Goal: Information Seeking & Learning: Learn about a topic

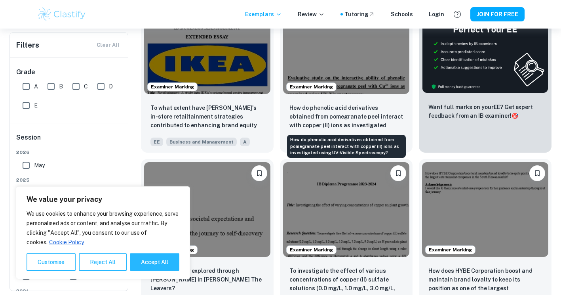
scroll to position [198, 0]
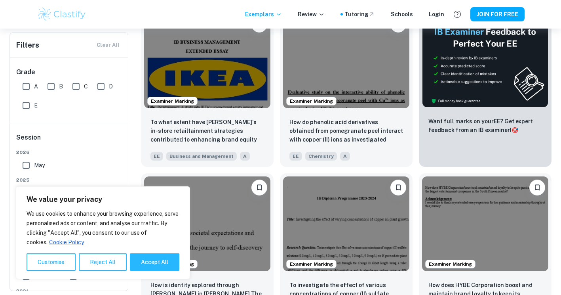
click at [160, 265] on button "Accept All" at bounding box center [155, 261] width 50 height 17
checkbox input "true"
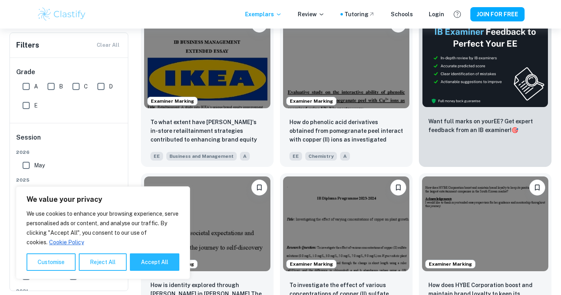
checkbox input "true"
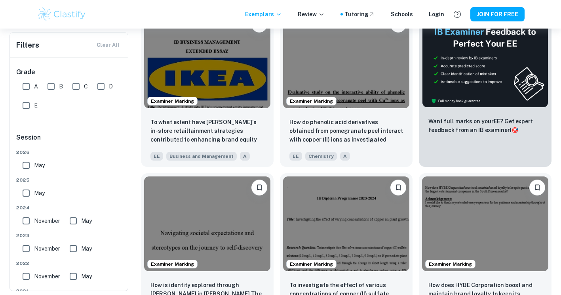
click at [25, 85] on input "A" at bounding box center [26, 86] width 16 height 16
checkbox input "true"
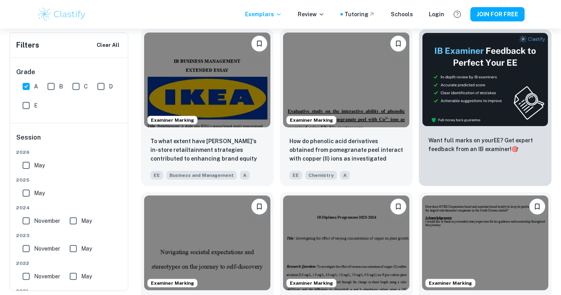
scroll to position [158, 0]
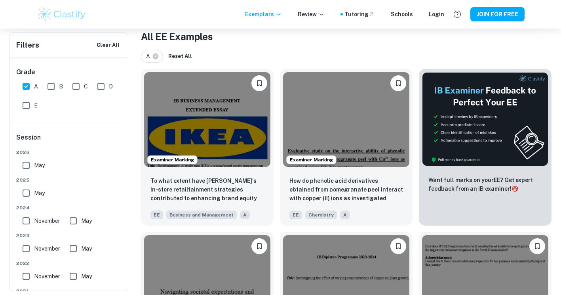
click at [344, 129] on img at bounding box center [346, 119] width 126 height 95
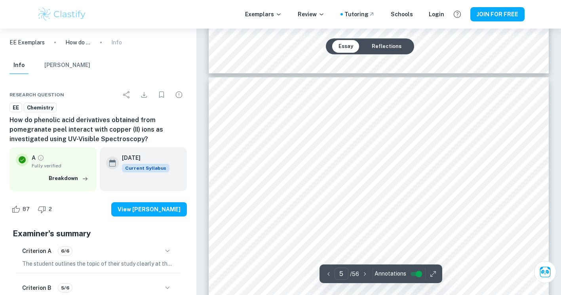
scroll to position [2060, 0]
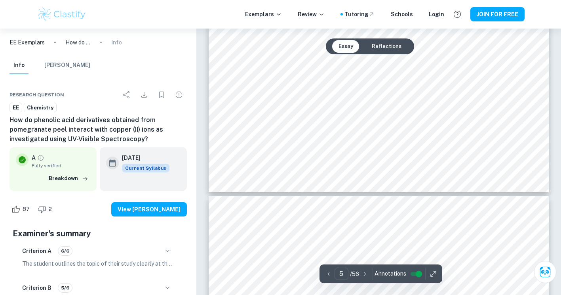
type input "6"
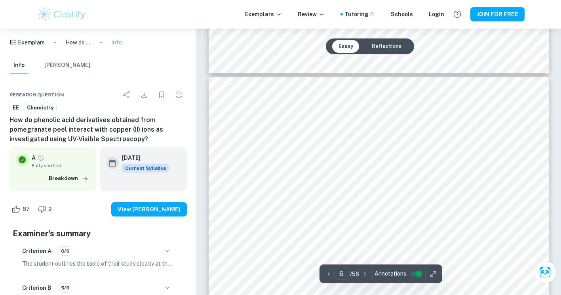
scroll to position [2457, 0]
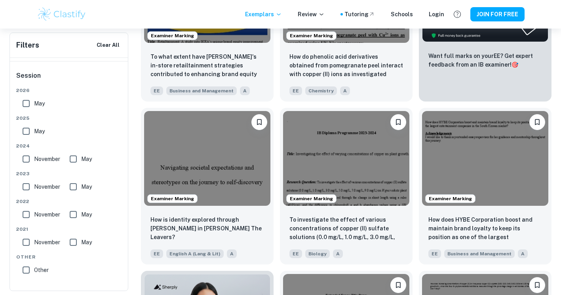
scroll to position [277, 0]
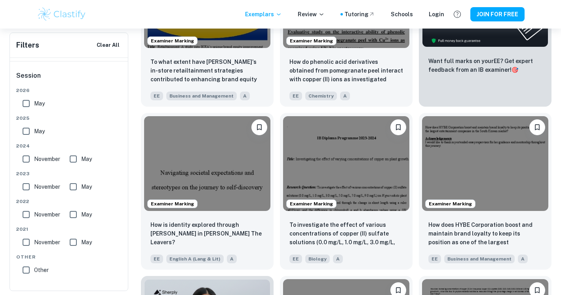
click at [480, 165] on img at bounding box center [485, 163] width 126 height 95
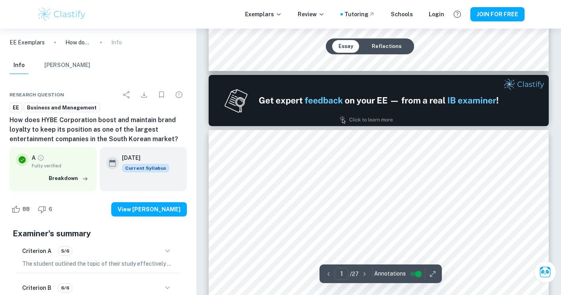
type input "2"
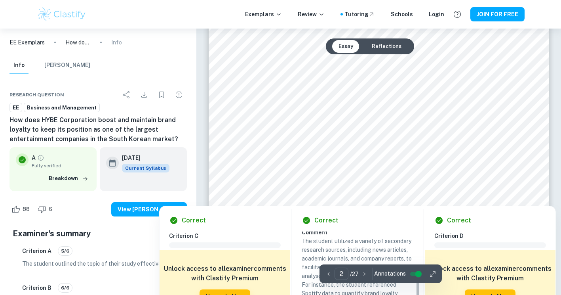
scroll to position [634, 0]
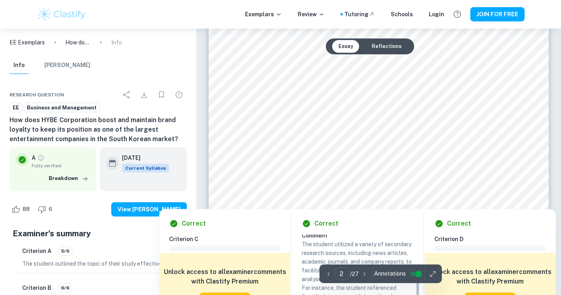
drag, startPoint x: 458, startPoint y: 126, endPoint x: 511, endPoint y: 100, distance: 59.4
click at [458, 126] on div at bounding box center [379, 127] width 258 height 25
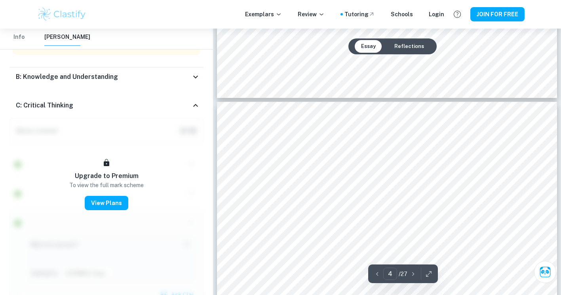
scroll to position [1426, 0]
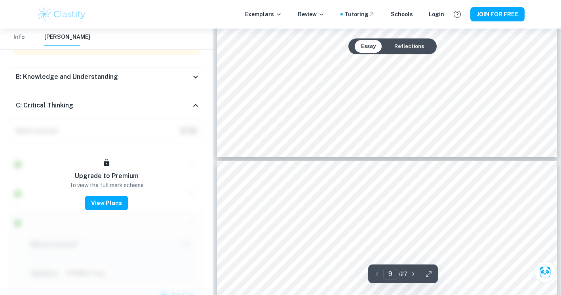
type input "10"
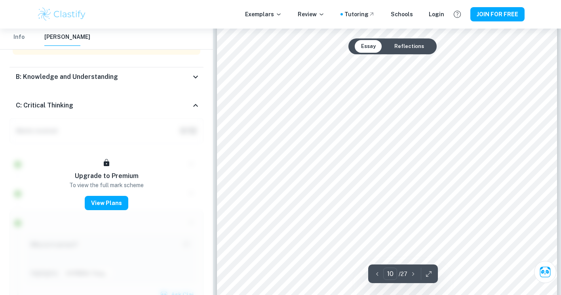
scroll to position [4794, 0]
